Goal: Task Accomplishment & Management: Use online tool/utility

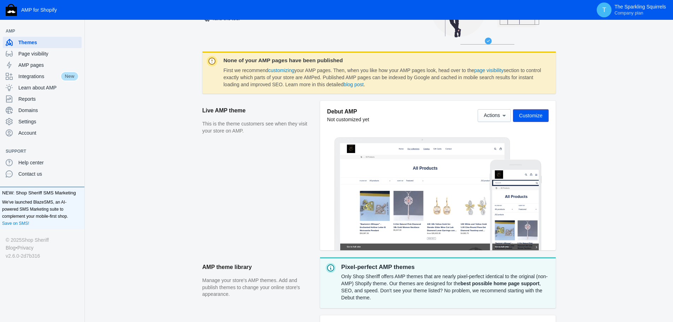
scroll to position [71, 0]
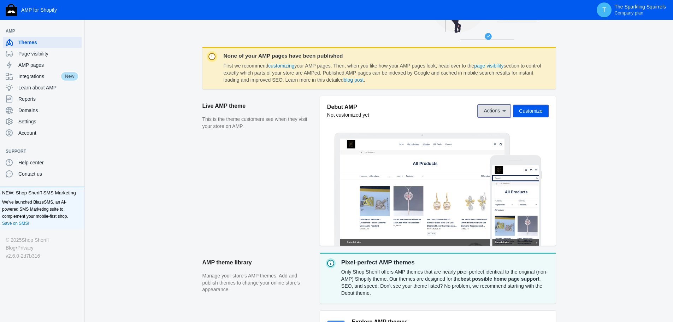
click at [495, 113] on span "Actions" at bounding box center [492, 111] width 16 height 6
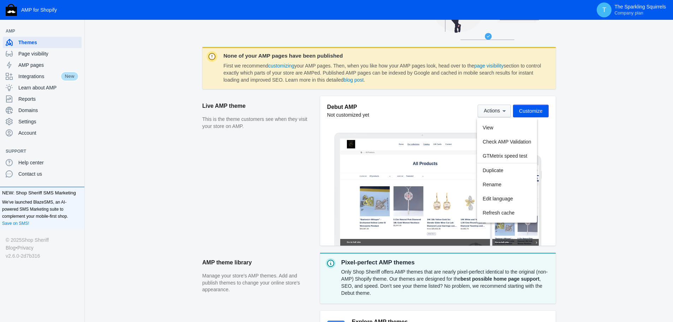
click at [495, 113] on div at bounding box center [336, 161] width 673 height 322
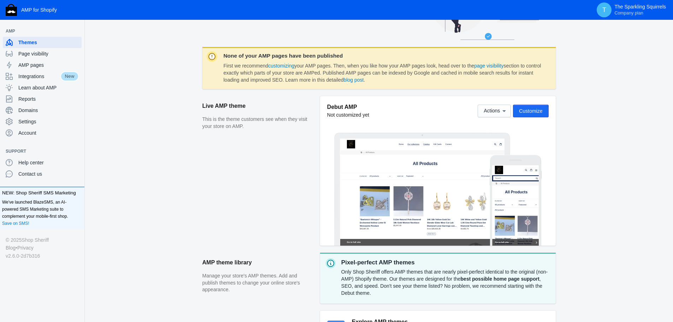
click at [527, 112] on span "Customize" at bounding box center [530, 111] width 23 height 6
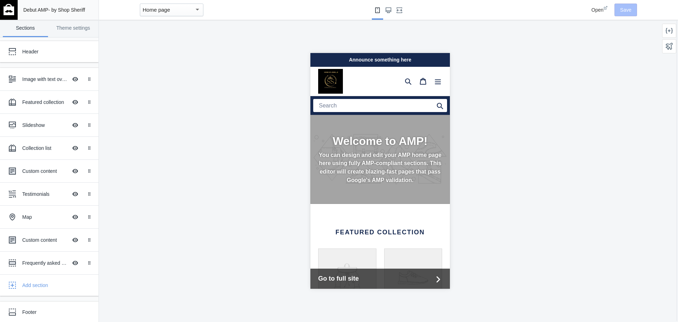
click at [380, 141] on h2 "Welcome to AMP!" at bounding box center [380, 140] width 124 height 13
click at [386, 128] on div "Welcome to AMP! You can design and edit your AMP home page here using fully AMP…" at bounding box center [380, 159] width 140 height 89
click at [387, 11] on icon "Large screen" at bounding box center [389, 10] width 6 height 6
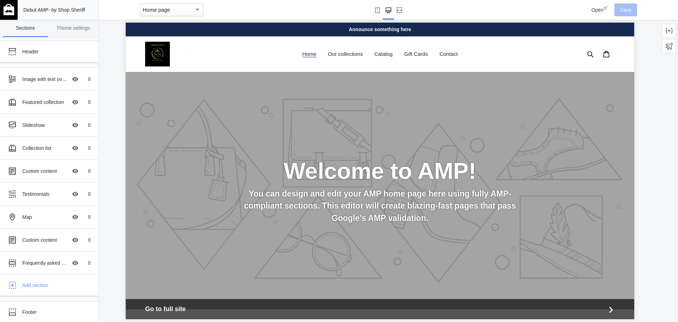
click at [380, 111] on div "Welcome to AMP! You can design and edit your AMP home page here using fully AMP…" at bounding box center [380, 190] width 509 height 237
click at [411, 166] on h2 "Welcome to AMP!" at bounding box center [380, 171] width 385 height 28
click at [47, 82] on div "Image with text overlay" at bounding box center [44, 79] width 45 height 7
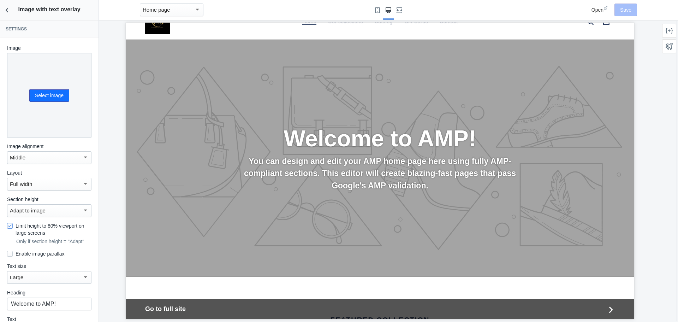
scroll to position [49, 0]
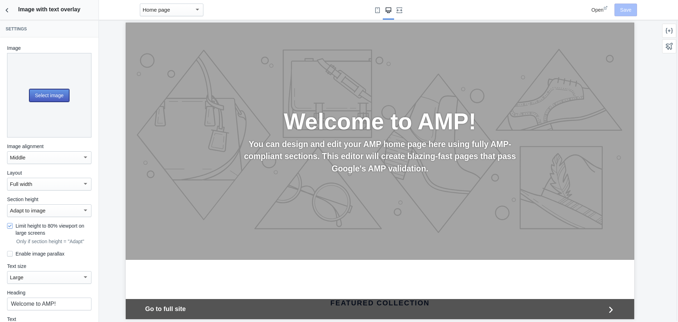
click at [46, 94] on button "Select image" at bounding box center [49, 95] width 40 height 13
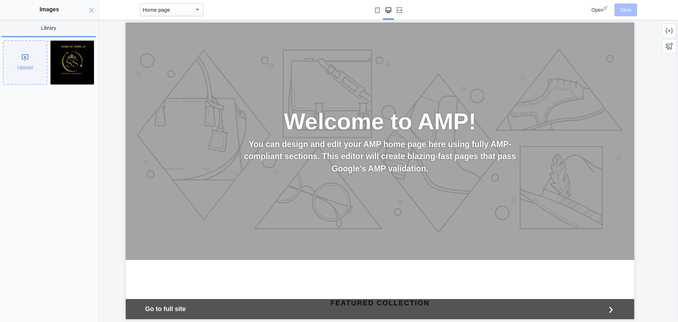
scroll to position [0, 385]
click at [28, 61] on div "Upload" at bounding box center [25, 62] width 43 height 43
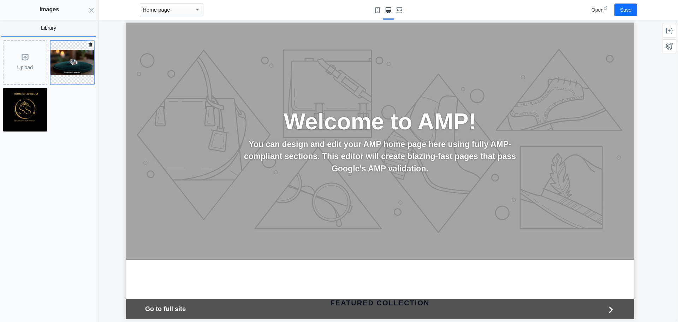
click at [77, 63] on img at bounding box center [73, 62] width 44 height 25
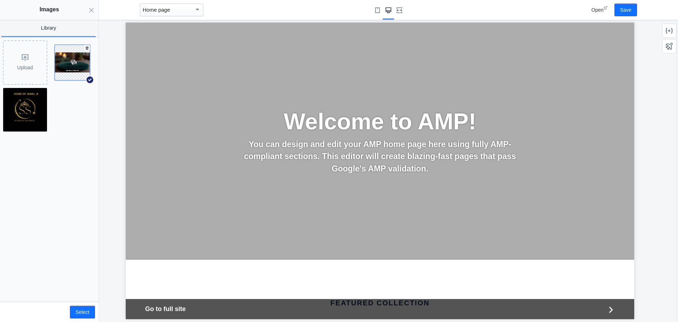
scroll to position [0, 0]
click at [28, 66] on div "Upload" at bounding box center [25, 62] width 43 height 43
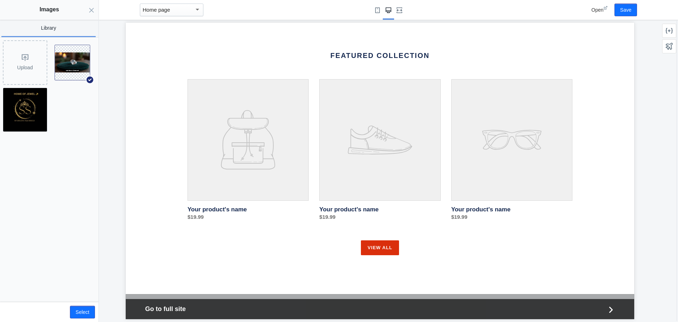
scroll to position [0, 385]
click at [94, 7] on icon "Close panel" at bounding box center [92, 10] width 6 height 6
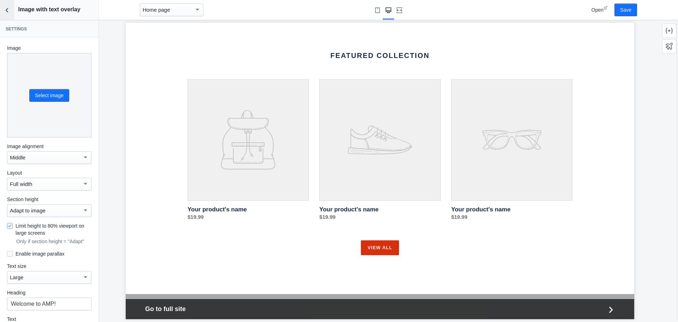
click at [2, 10] on button "Back to sections" at bounding box center [7, 10] width 14 height 20
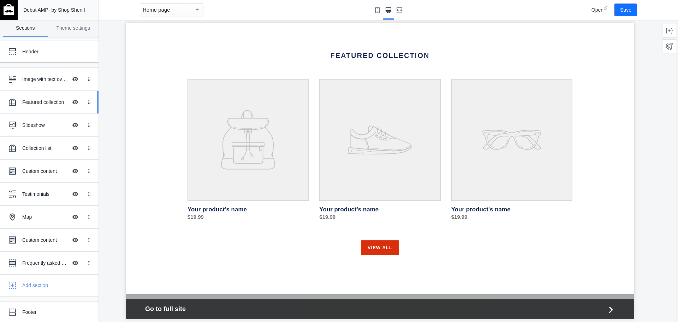
click at [40, 104] on div "Featured collection" at bounding box center [44, 102] width 45 height 7
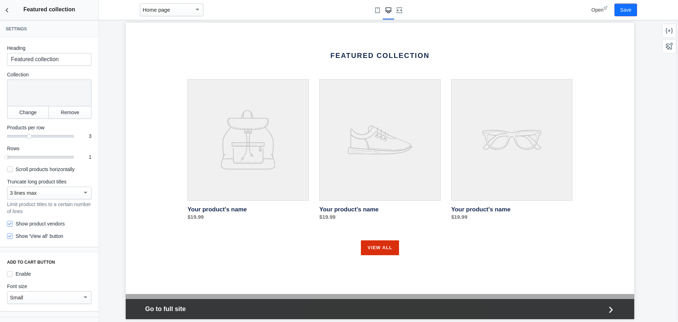
scroll to position [306, 0]
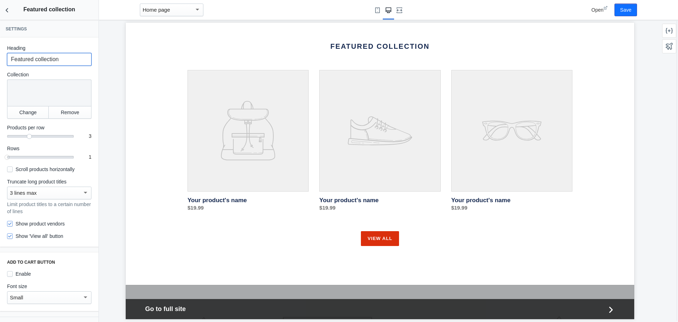
click at [61, 58] on input "Featured collection" at bounding box center [49, 59] width 84 height 13
click at [35, 110] on button "Change" at bounding box center [28, 112] width 42 height 13
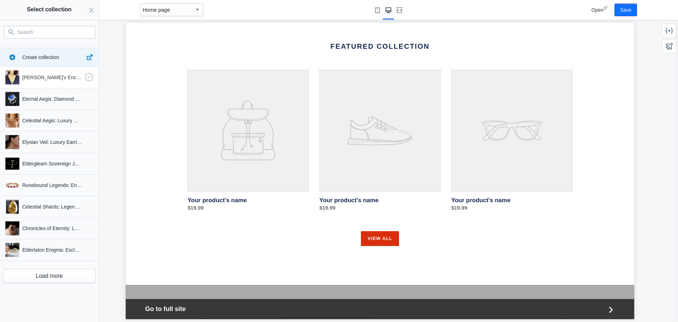
scroll to position [0, 0]
click at [51, 80] on p "Eryndor's Enchanted Runeheart Pendants" at bounding box center [52, 77] width 60 height 7
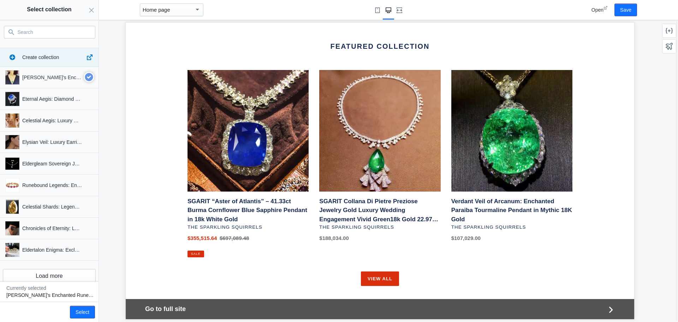
scroll to position [0, 385]
click at [90, 8] on icon "Close panel" at bounding box center [92, 10] width 6 height 6
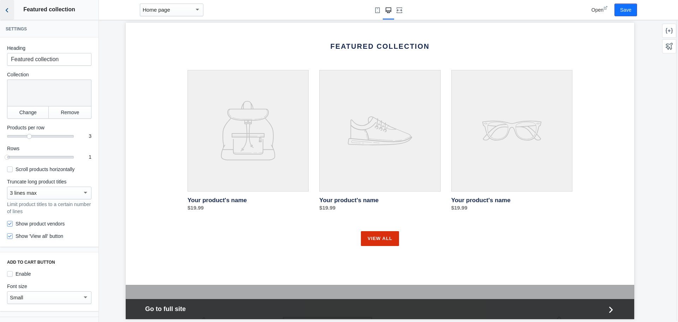
click at [11, 6] on button "Back to sections" at bounding box center [7, 10] width 14 height 20
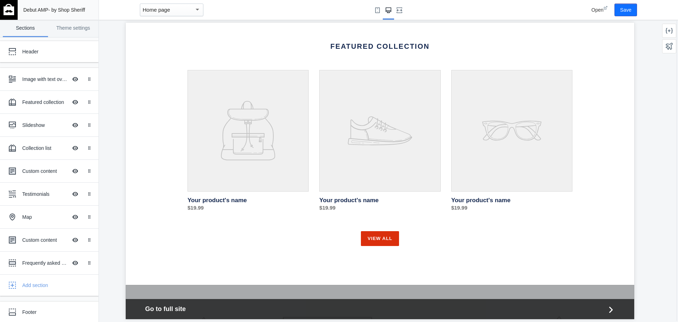
scroll to position [0, 0]
click at [33, 98] on div "Featured collection Hide Image with text overlay" at bounding box center [44, 102] width 78 height 16
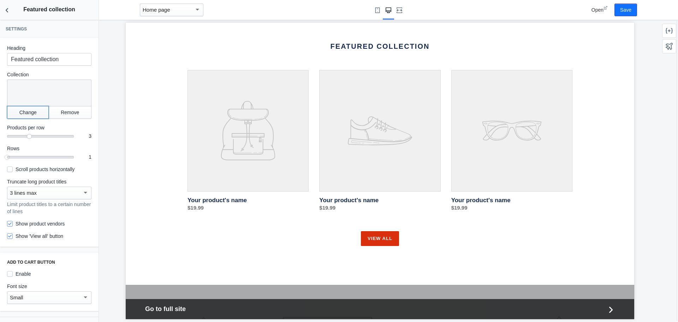
click at [28, 113] on button "Change" at bounding box center [28, 112] width 42 height 13
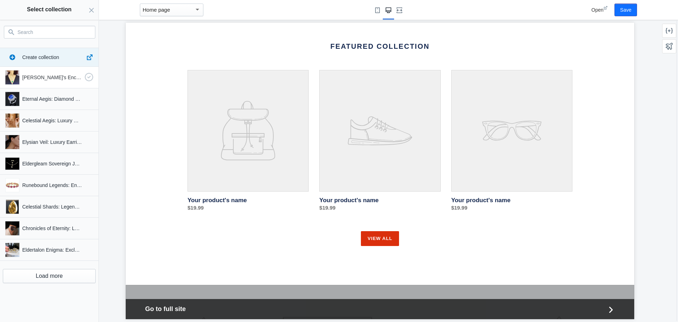
click at [49, 81] on div "Eryndor's Enchanted Runeheart Pendants" at bounding box center [47, 75] width 91 height 17
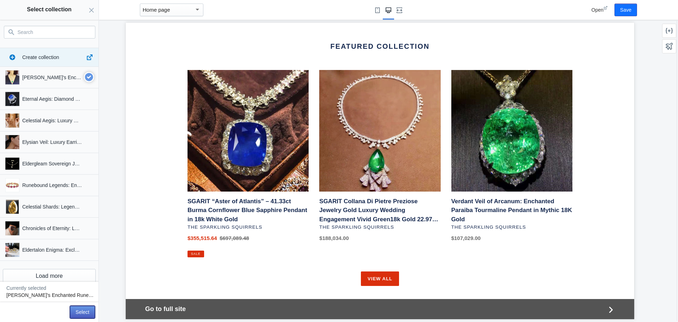
click at [77, 311] on button "Select" at bounding box center [82, 312] width 25 height 13
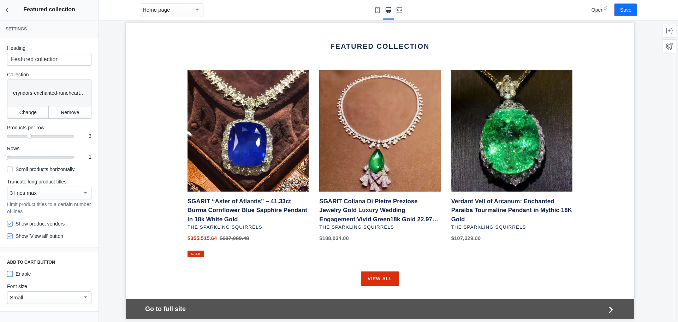
click at [8, 273] on input "Enable" at bounding box center [10, 274] width 6 height 6
checkbox input "true"
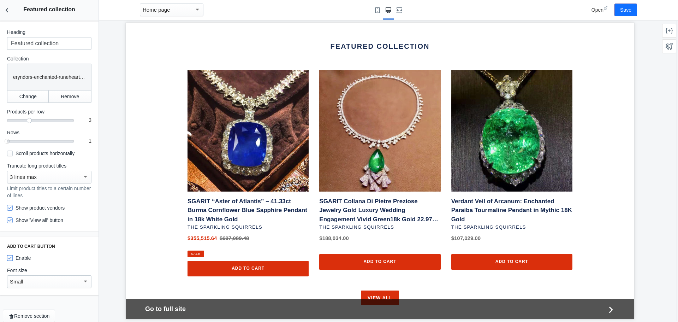
scroll to position [23, 0]
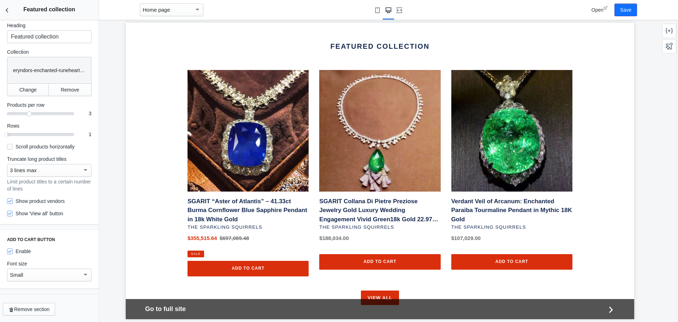
click at [58, 277] on div "Small" at bounding box center [46, 275] width 72 height 8
click at [56, 288] on span "Smaller" at bounding box center [46, 291] width 73 height 16
click at [56, 273] on div "Smaller" at bounding box center [46, 275] width 72 height 8
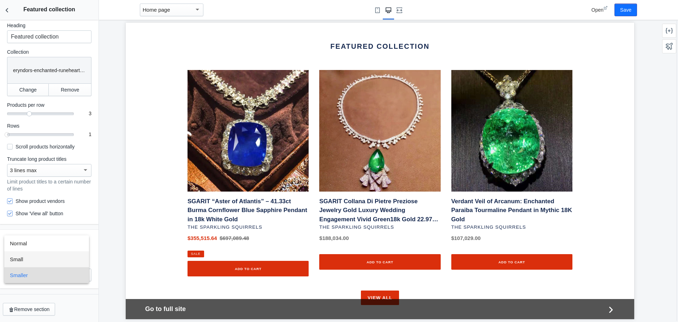
click at [48, 258] on span "Small" at bounding box center [46, 259] width 73 height 16
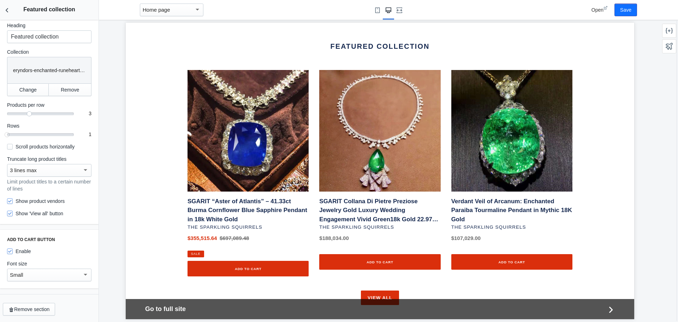
scroll to position [0, 0]
click at [54, 278] on div "Small" at bounding box center [46, 275] width 72 height 8
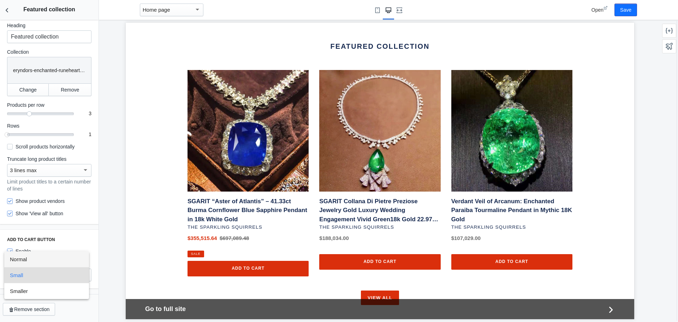
click at [52, 258] on span "Normal" at bounding box center [46, 259] width 73 height 16
click at [57, 202] on label "Show product vendors" at bounding box center [36, 201] width 58 height 7
click at [13, 202] on input "Show product vendors" at bounding box center [10, 201] width 6 height 6
checkbox input "false"
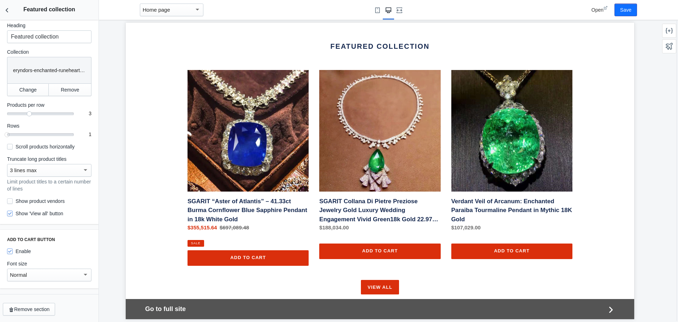
click at [70, 171] on div "3 lines max" at bounding box center [46, 170] width 72 height 8
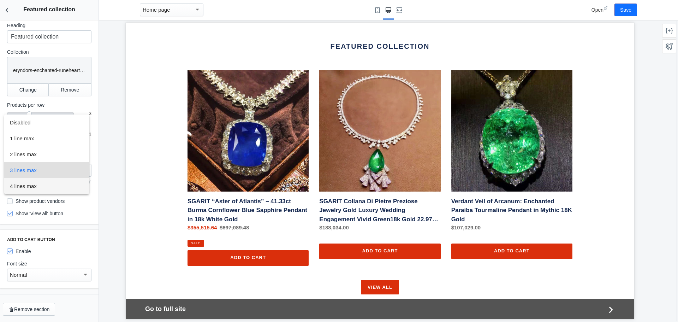
click at [54, 185] on span "4 lines max" at bounding box center [46, 186] width 73 height 16
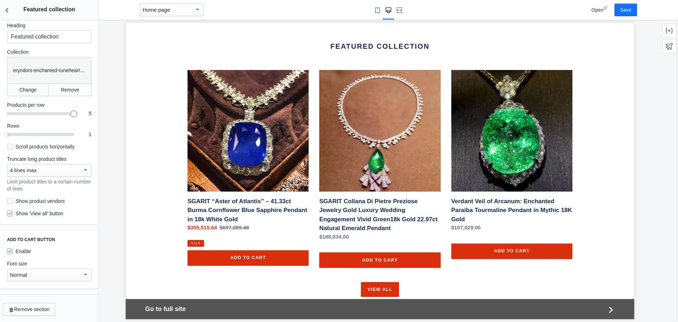
drag, startPoint x: 28, startPoint y: 114, endPoint x: 73, endPoint y: 116, distance: 44.9
click at [73, 116] on div "5 5" at bounding box center [49, 113] width 84 height 7
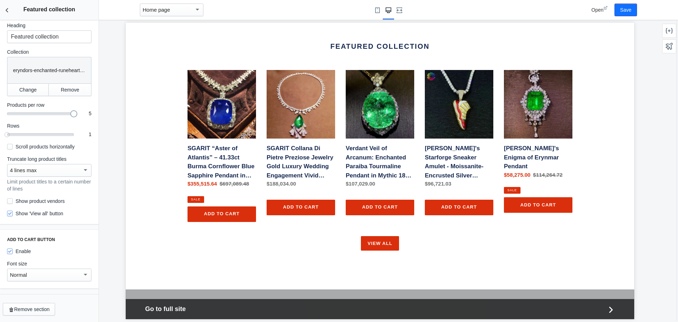
scroll to position [0, 0]
drag, startPoint x: 7, startPoint y: 133, endPoint x: 70, endPoint y: 137, distance: 63.4
click at [70, 137] on div at bounding box center [73, 134] width 7 height 7
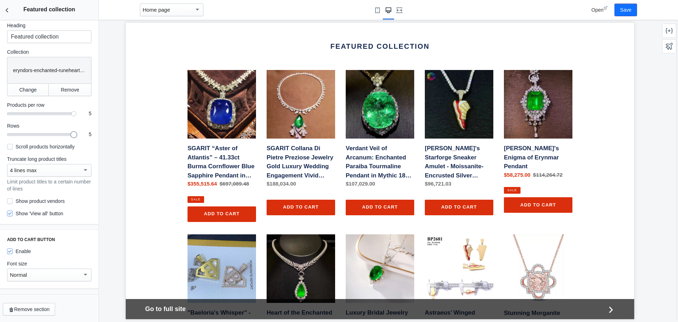
scroll to position [0, 385]
drag, startPoint x: 69, startPoint y: 134, endPoint x: 7, endPoint y: 134, distance: 61.8
click at [7, 134] on div at bounding box center [7, 134] width 7 height 7
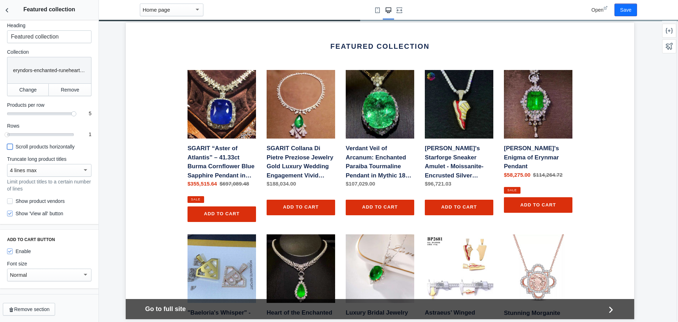
click at [11, 146] on input "Scroll products horizontally" at bounding box center [10, 147] width 6 height 6
checkbox input "true"
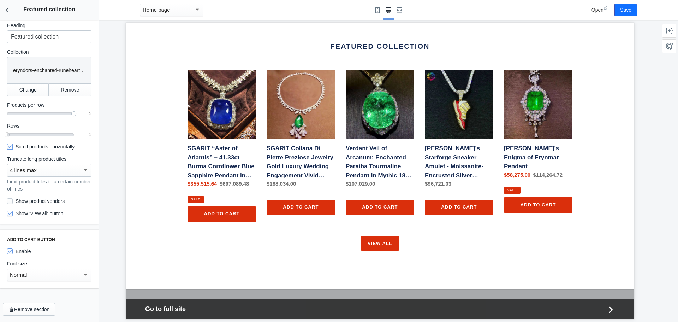
scroll to position [0, 0]
click at [64, 168] on div "4 lines max" at bounding box center [46, 170] width 72 height 8
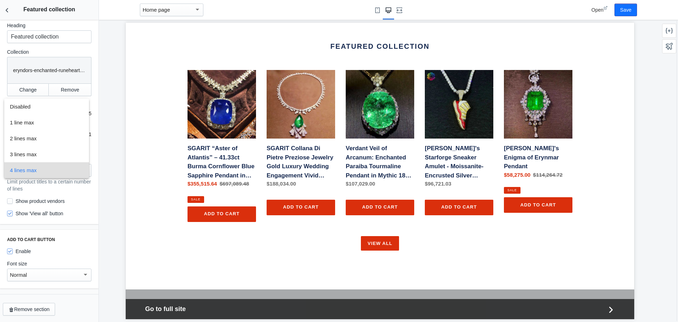
scroll to position [0, 385]
click at [64, 169] on span "4 lines max" at bounding box center [46, 170] width 73 height 16
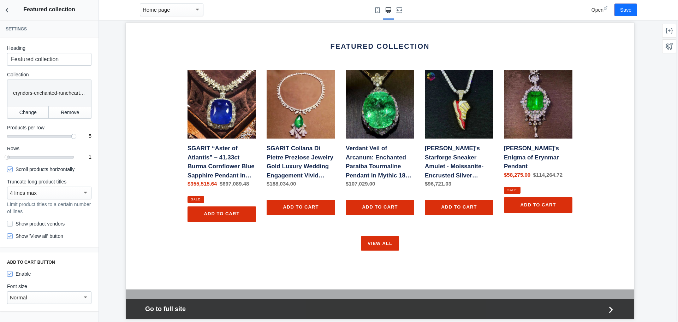
scroll to position [0, 0]
drag, startPoint x: 14, startPoint y: 93, endPoint x: 91, endPoint y: 92, distance: 77.0
click at [91, 92] on div "Heading Featured collection Collection Collection eryndors-enchanted-runeheart-…" at bounding box center [49, 141] width 99 height 209
click at [5, 7] on icon "Back to sections" at bounding box center [7, 10] width 7 height 7
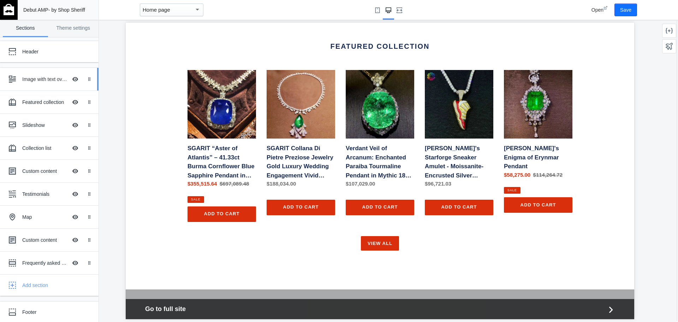
click at [41, 80] on div "Image with text overlay" at bounding box center [44, 79] width 45 height 7
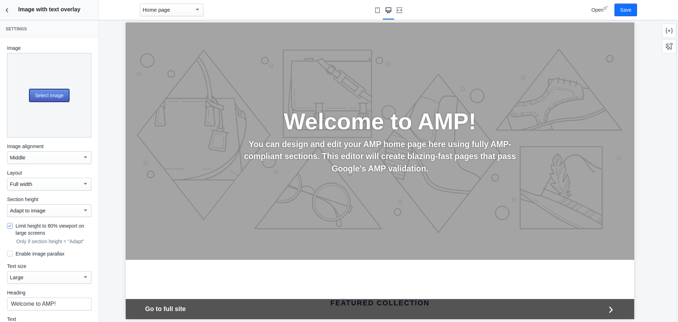
click at [51, 93] on button "Select image" at bounding box center [49, 95] width 40 height 13
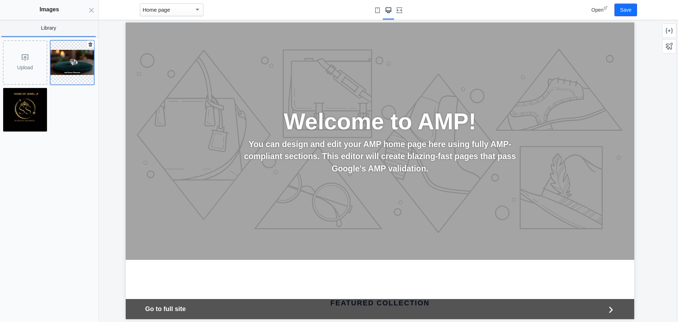
click at [80, 72] on img at bounding box center [73, 62] width 44 height 25
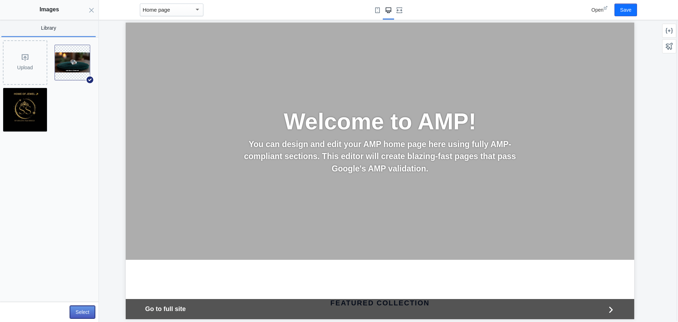
click at [83, 314] on button "Select" at bounding box center [82, 312] width 25 height 13
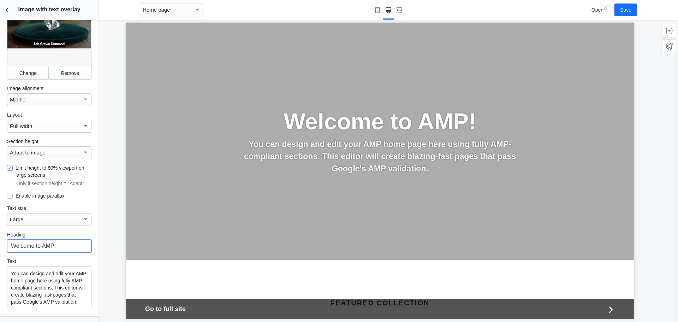
click at [59, 240] on input "Welcome to AMP!" at bounding box center [49, 246] width 84 height 13
drag, startPoint x: 59, startPoint y: 240, endPoint x: 45, endPoint y: 242, distance: 14.9
click at [45, 242] on input "Welcome to AMP!" at bounding box center [49, 246] width 84 height 13
click at [57, 242] on input "Welcome to AMP!" at bounding box center [49, 246] width 84 height 13
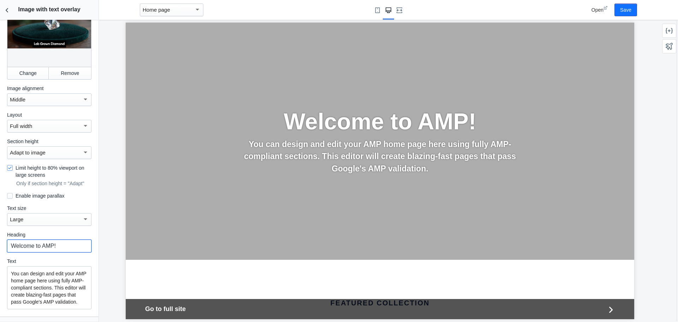
drag, startPoint x: 54, startPoint y: 241, endPoint x: 43, endPoint y: 241, distance: 11.0
click at [43, 241] on input "Welcome to AMP!" at bounding box center [49, 246] width 84 height 13
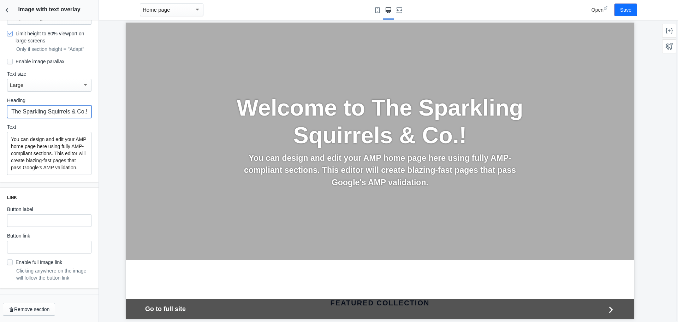
type input "Welcome to The Sparkling Squirrels & Co.!"
click at [36, 249] on input "text" at bounding box center [49, 247] width 84 height 13
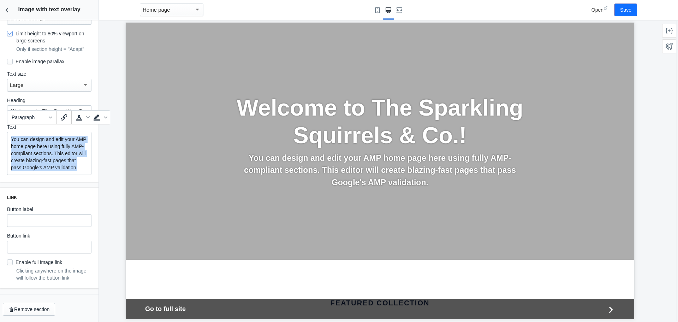
drag, startPoint x: 38, startPoint y: 167, endPoint x: 9, endPoint y: 129, distance: 47.4
click at [9, 132] on div "You can design and edit your AMP home page here using fully AMP-compliant secti…" at bounding box center [49, 153] width 84 height 43
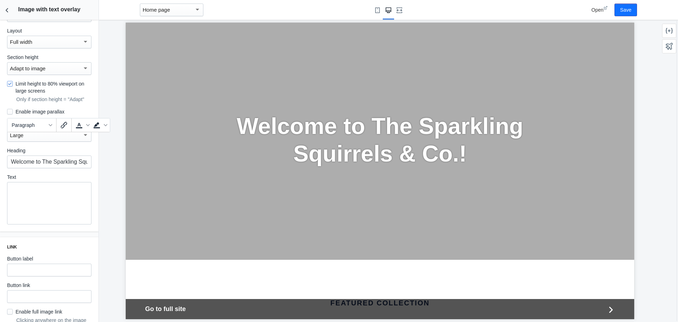
scroll to position [12, 0]
